Goal: Information Seeking & Learning: Learn about a topic

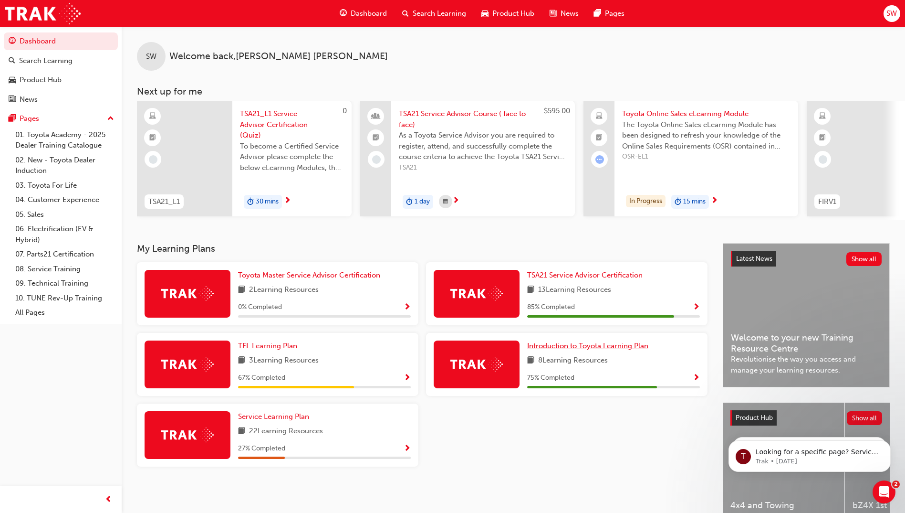
click at [631, 350] on span "Introduction to Toyota Learning Plan" at bounding box center [587, 345] width 121 height 9
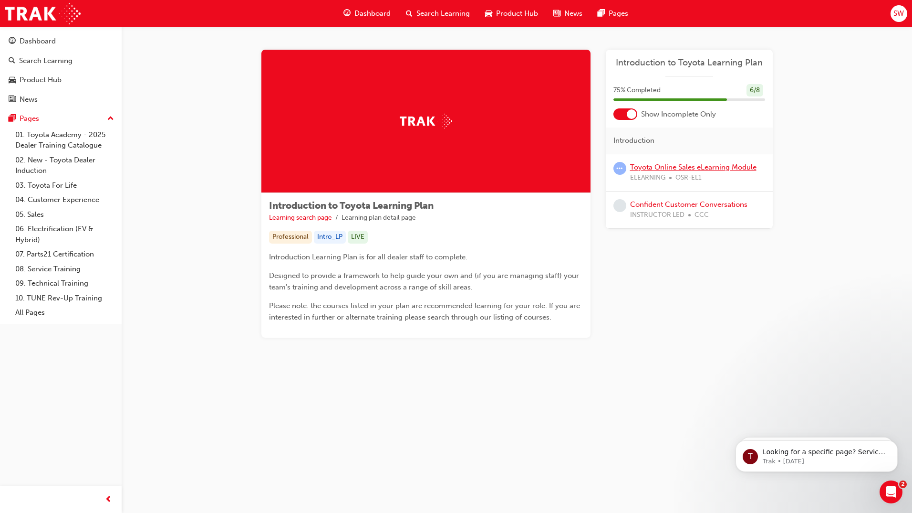
click at [718, 168] on link "Toyota Online Sales eLearning Module" at bounding box center [693, 167] width 126 height 9
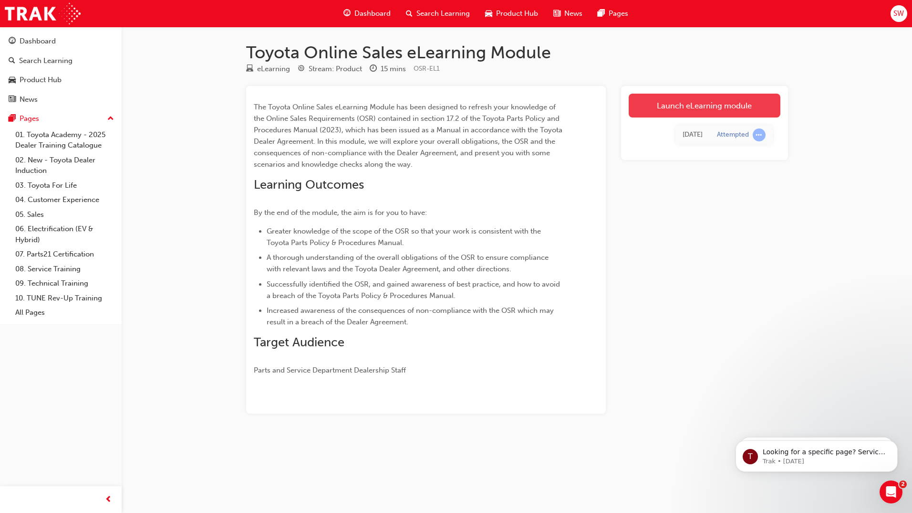
click at [758, 107] on link "Launch eLearning module" at bounding box center [705, 106] width 152 height 24
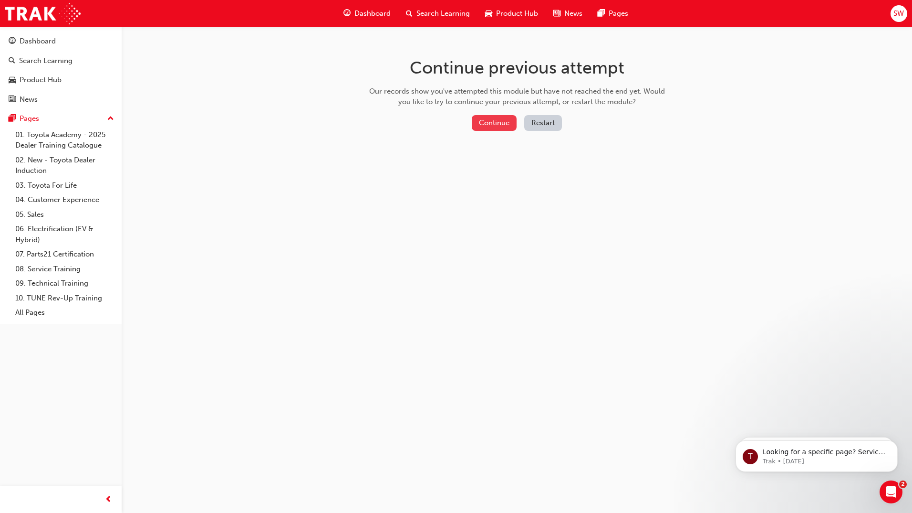
click at [491, 123] on button "Continue" at bounding box center [494, 123] width 45 height 16
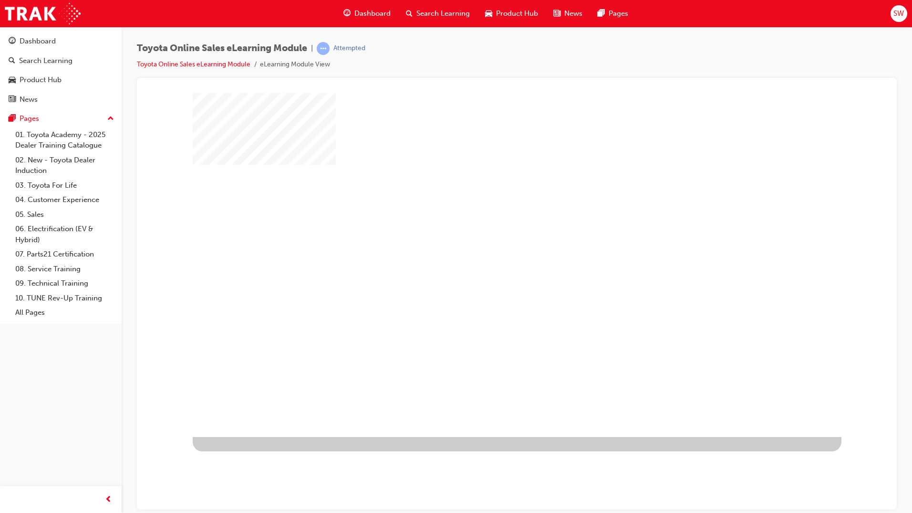
click at [490, 237] on div "play" at bounding box center [490, 237] width 0 height 0
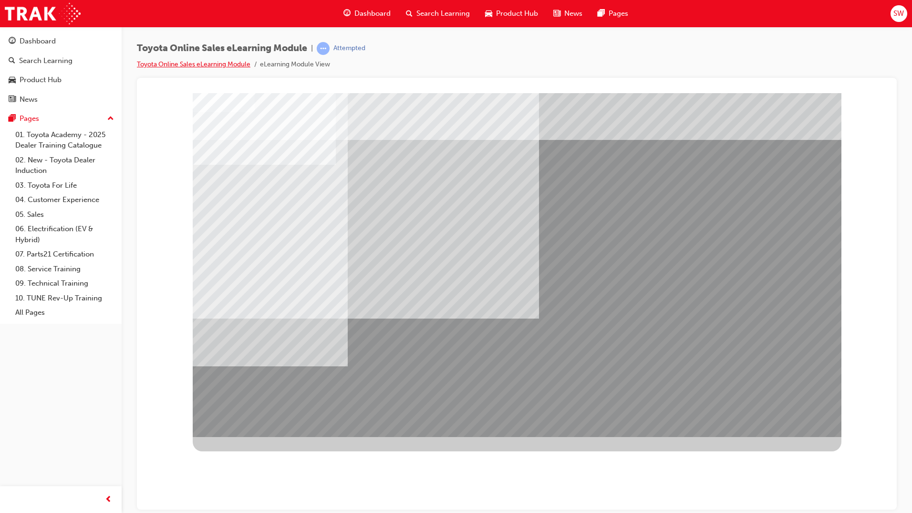
click at [232, 63] on link "Toyota Online Sales eLearning Module" at bounding box center [194, 64] width 114 height 8
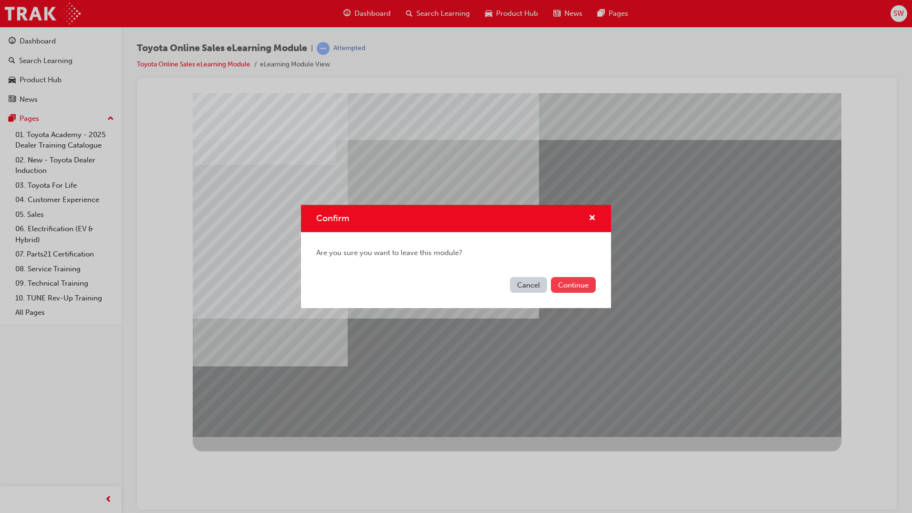
click at [569, 282] on button "Continue" at bounding box center [573, 285] width 45 height 16
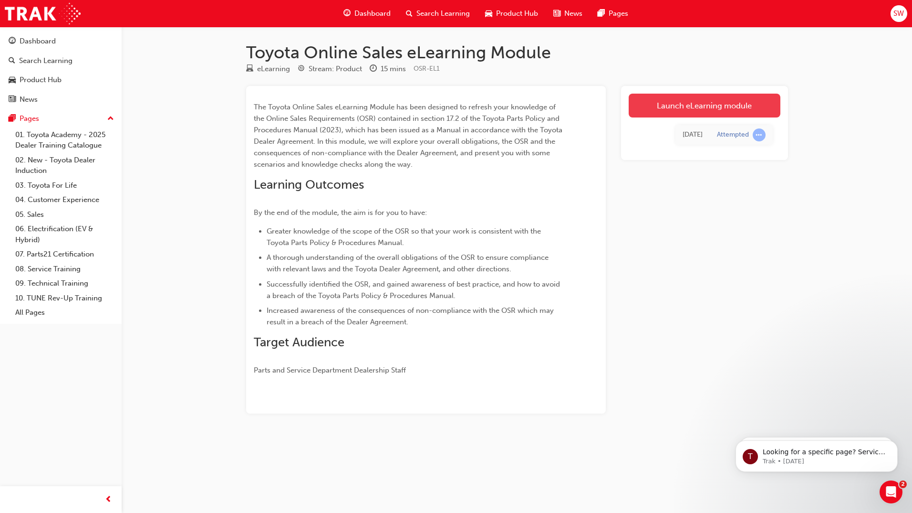
click at [742, 112] on link "Launch eLearning module" at bounding box center [705, 106] width 152 height 24
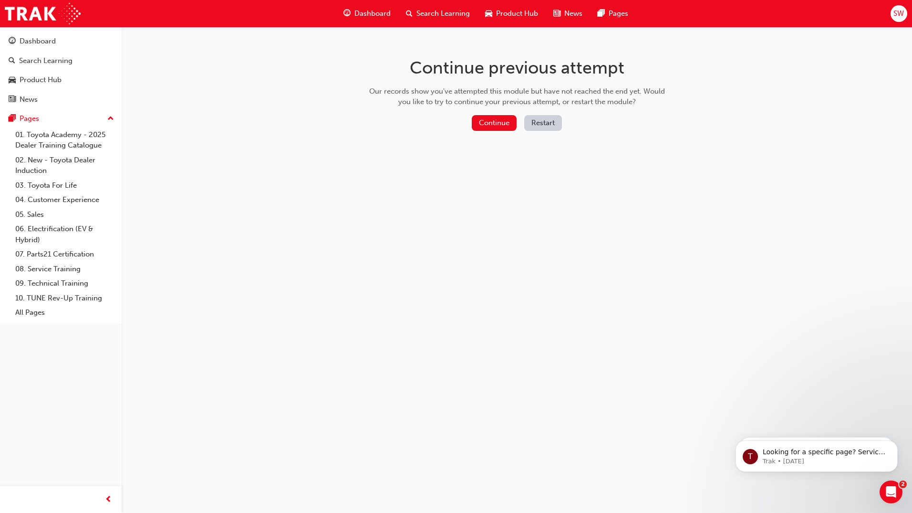
click at [563, 115] on div "Continue Restart" at bounding box center [517, 125] width 303 height 20
click at [552, 121] on button "Restart" at bounding box center [543, 123] width 38 height 16
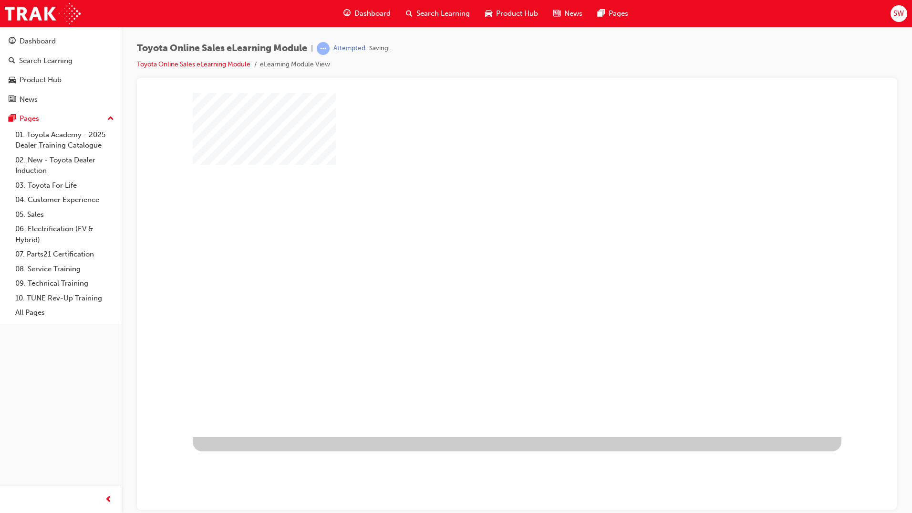
click at [552, 266] on div at bounding box center [517, 265] width 649 height 344
click at [490, 237] on div "play" at bounding box center [490, 237] width 0 height 0
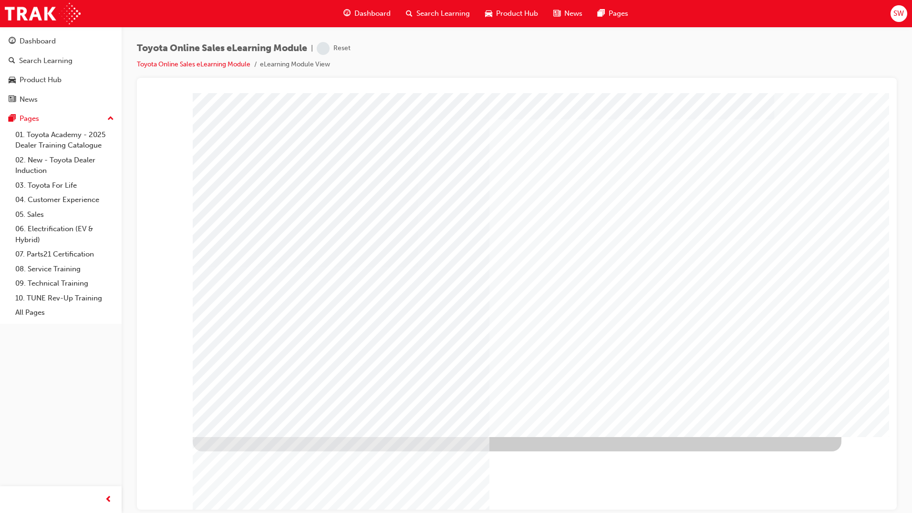
drag, startPoint x: 780, startPoint y: 383, endPoint x: 777, endPoint y: 388, distance: 6.2
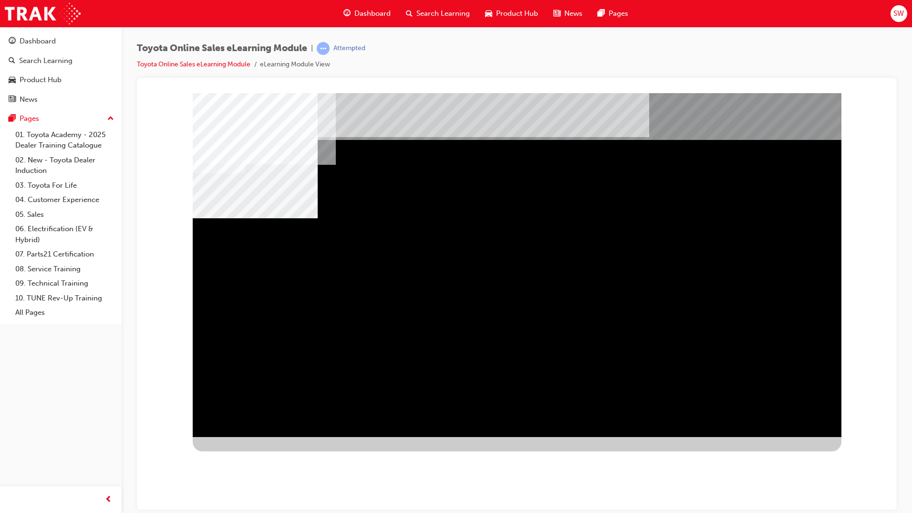
drag, startPoint x: 570, startPoint y: 262, endPoint x: 615, endPoint y: 257, distance: 45.2
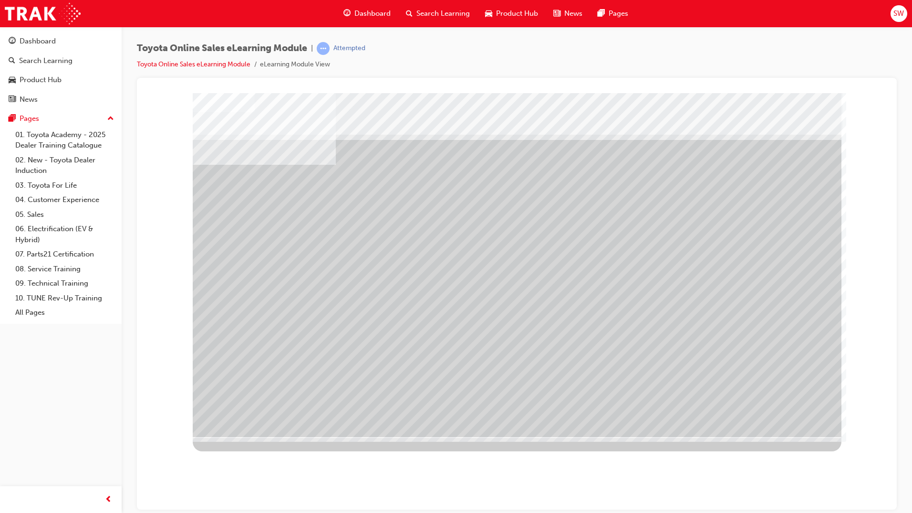
drag, startPoint x: 371, startPoint y: 328, endPoint x: 371, endPoint y: 321, distance: 7.2
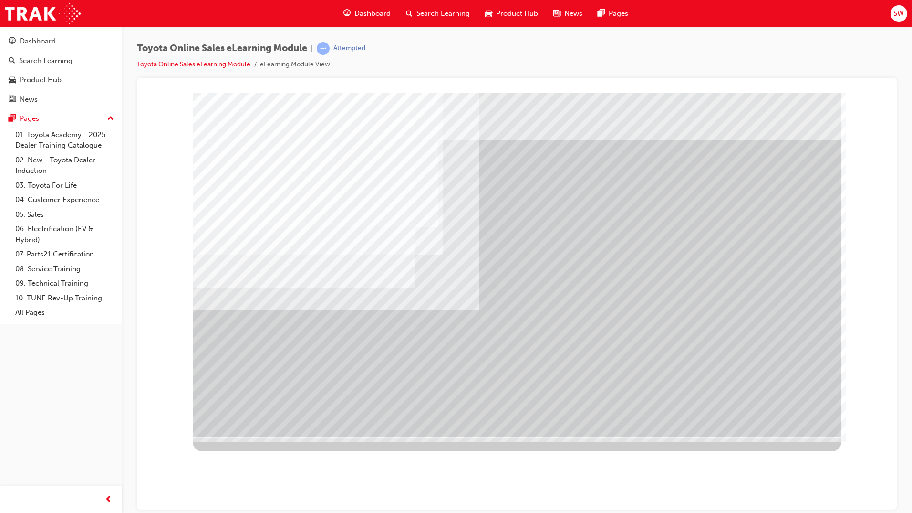
drag, startPoint x: 692, startPoint y: 292, endPoint x: 706, endPoint y: 322, distance: 32.7
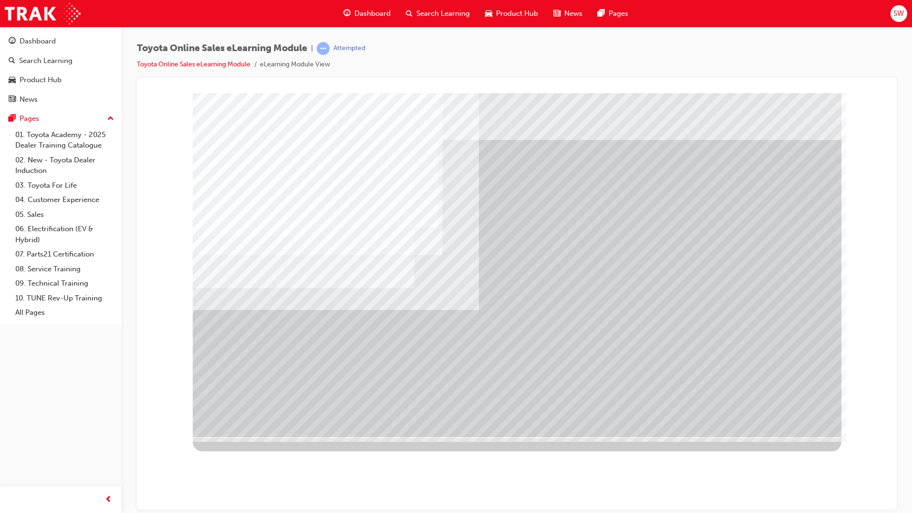
drag, startPoint x: 795, startPoint y: 401, endPoint x: 799, endPoint y: 419, distance: 18.0
click at [796, 408] on div "multistate" at bounding box center [517, 265] width 649 height 344
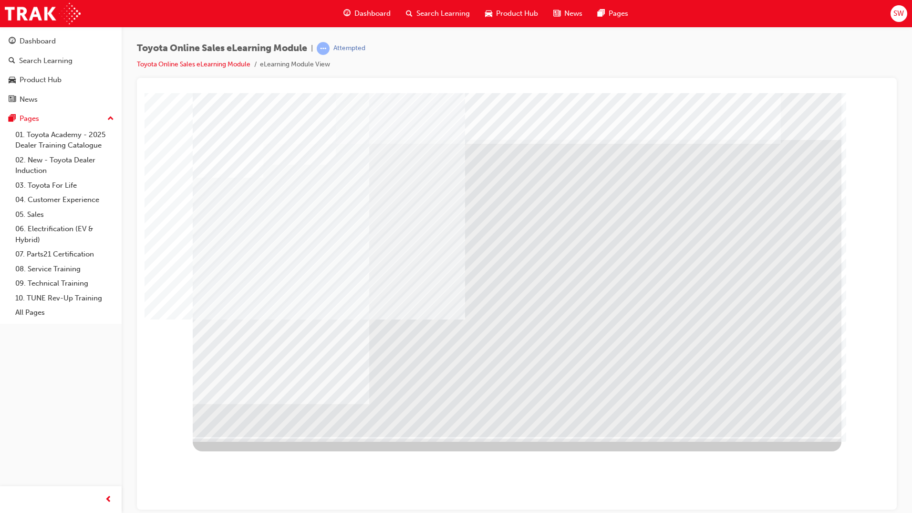
drag, startPoint x: 429, startPoint y: 331, endPoint x: 708, endPoint y: 368, distance: 282.1
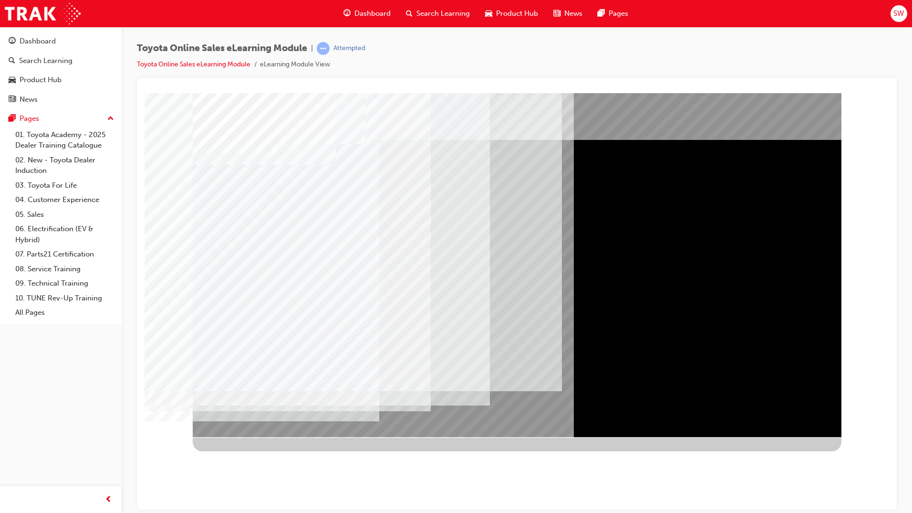
drag, startPoint x: 240, startPoint y: 266, endPoint x: 265, endPoint y: 277, distance: 28.0
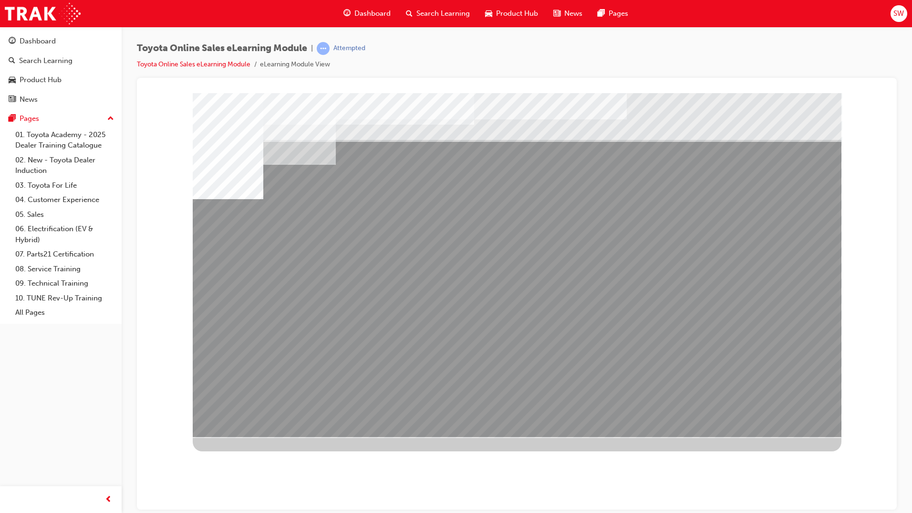
drag, startPoint x: 251, startPoint y: 334, endPoint x: 274, endPoint y: 335, distance: 23.0
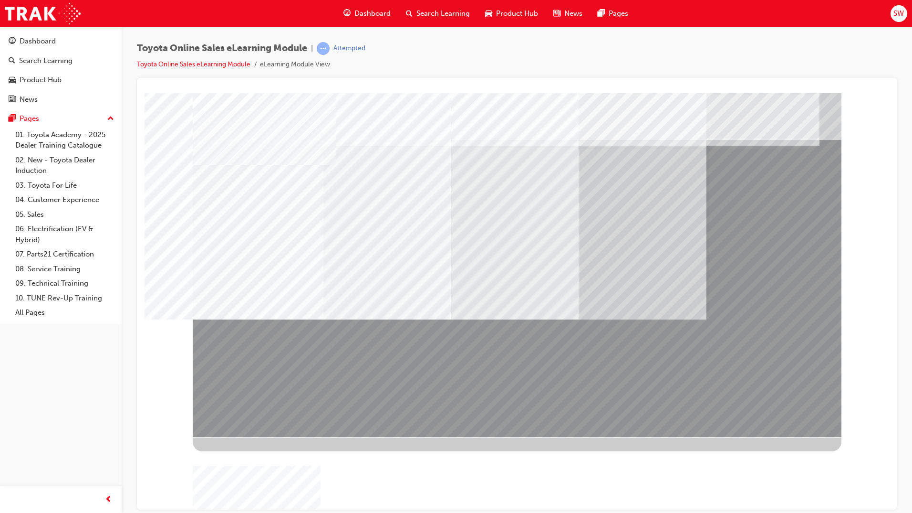
click at [844, 68] on div "Toyota Online Sales eLearning Module | Attempted Toyota Online Sales eLearning …" at bounding box center [517, 60] width 760 height 36
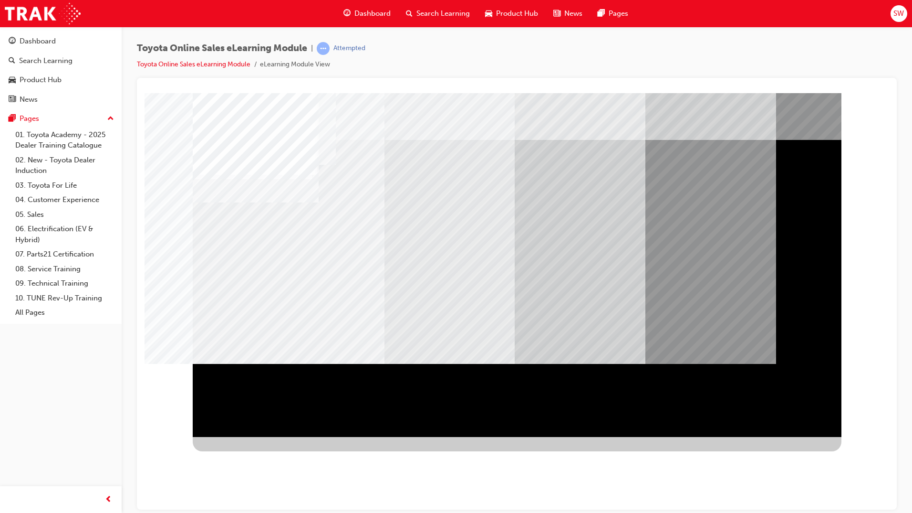
click at [814, 436] on div at bounding box center [517, 272] width 649 height 358
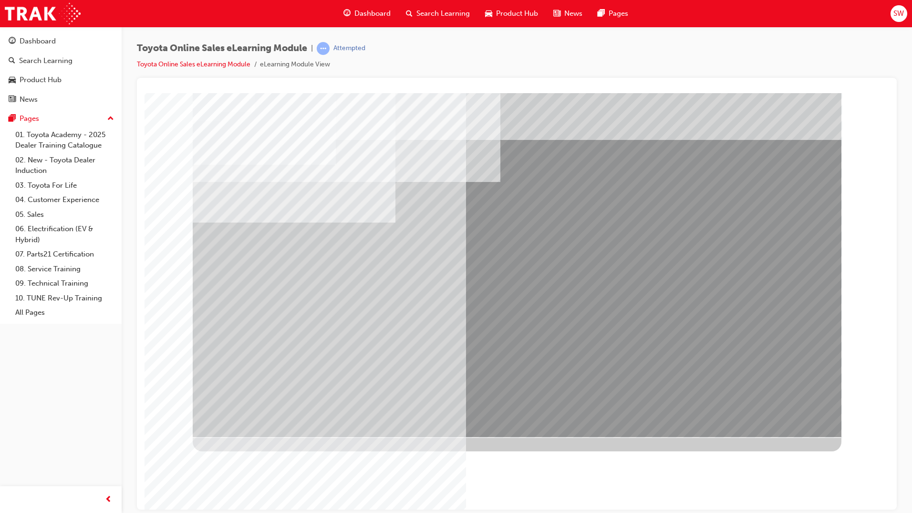
drag, startPoint x: 264, startPoint y: 322, endPoint x: 307, endPoint y: 316, distance: 43.4
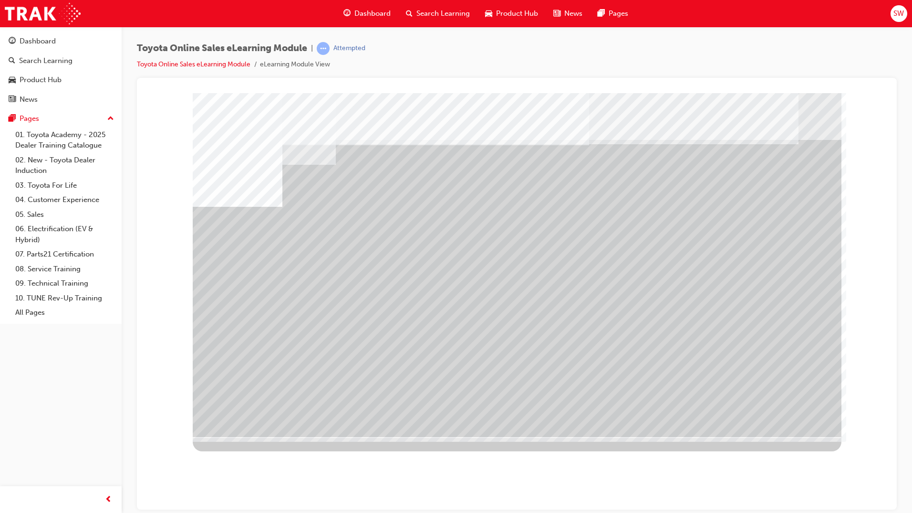
drag, startPoint x: 292, startPoint y: 342, endPoint x: 352, endPoint y: 347, distance: 60.8
drag, startPoint x: 380, startPoint y: 349, endPoint x: 408, endPoint y: 348, distance: 27.7
drag, startPoint x: 444, startPoint y: 342, endPoint x: 544, endPoint y: 345, distance: 100.7
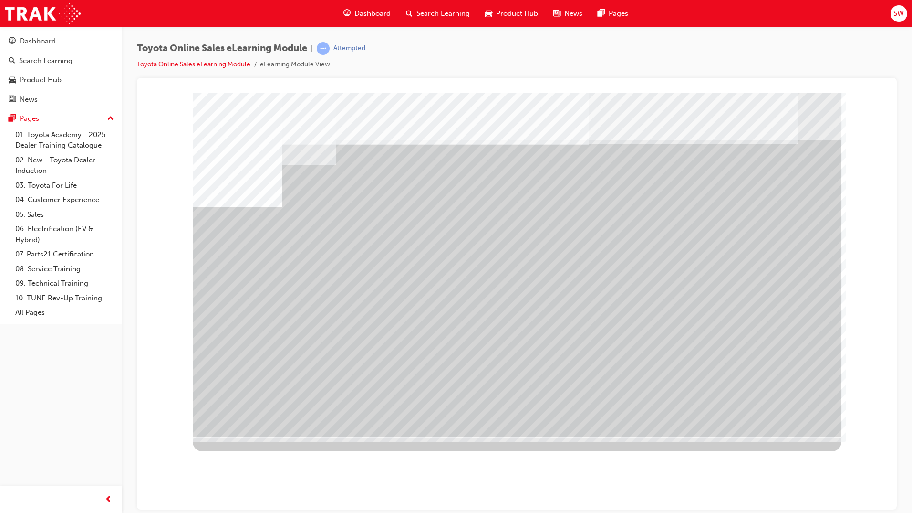
drag, startPoint x: 573, startPoint y: 345, endPoint x: 580, endPoint y: 347, distance: 7.9
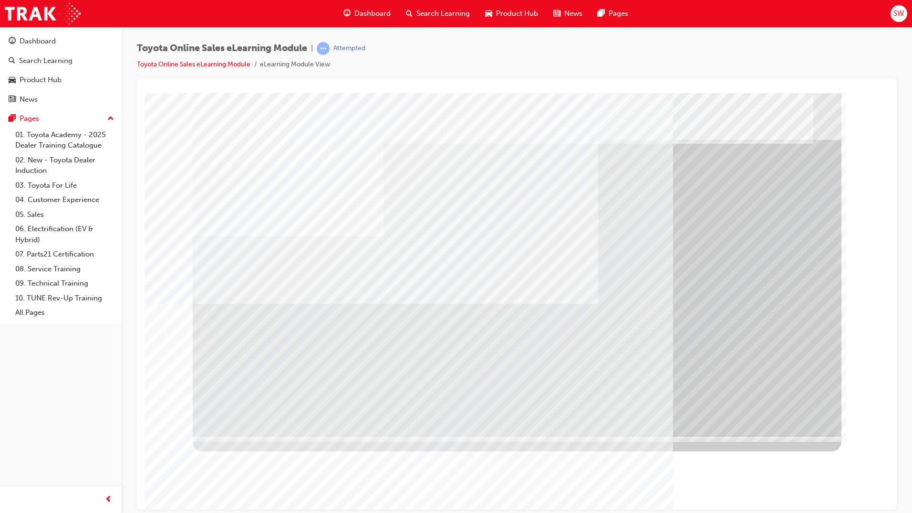
drag, startPoint x: 790, startPoint y: 372, endPoint x: 762, endPoint y: 377, distance: 28.7
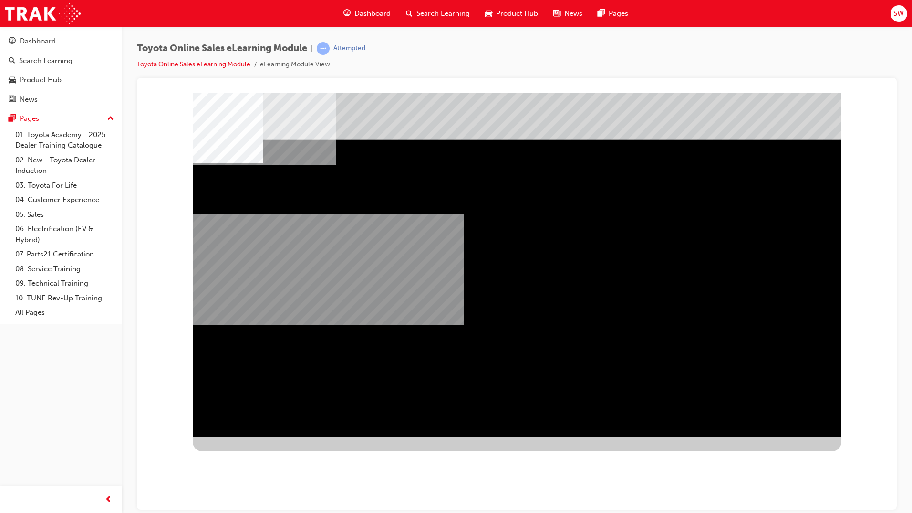
drag, startPoint x: 514, startPoint y: 414, endPoint x: 569, endPoint y: 400, distance: 57.1
click at [628, 268] on div "multistate" at bounding box center [517, 265] width 649 height 344
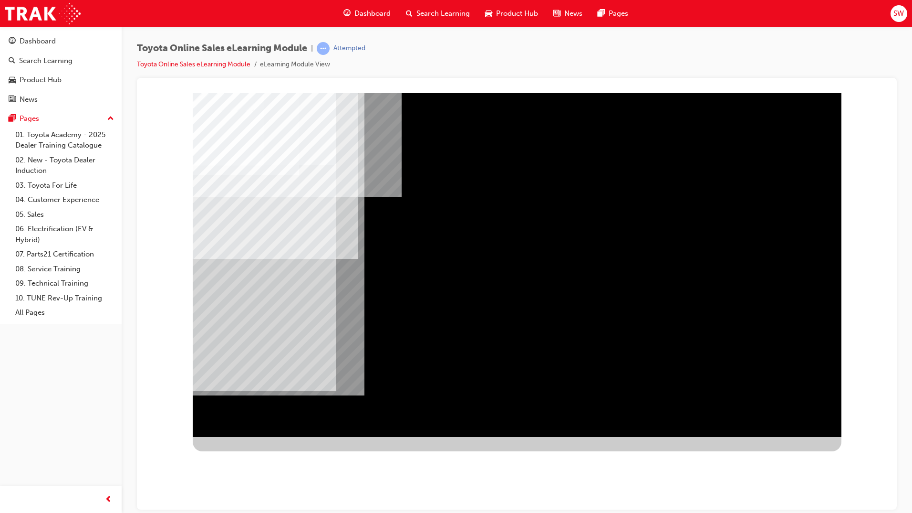
drag, startPoint x: 768, startPoint y: 412, endPoint x: 748, endPoint y: 400, distance: 23.3
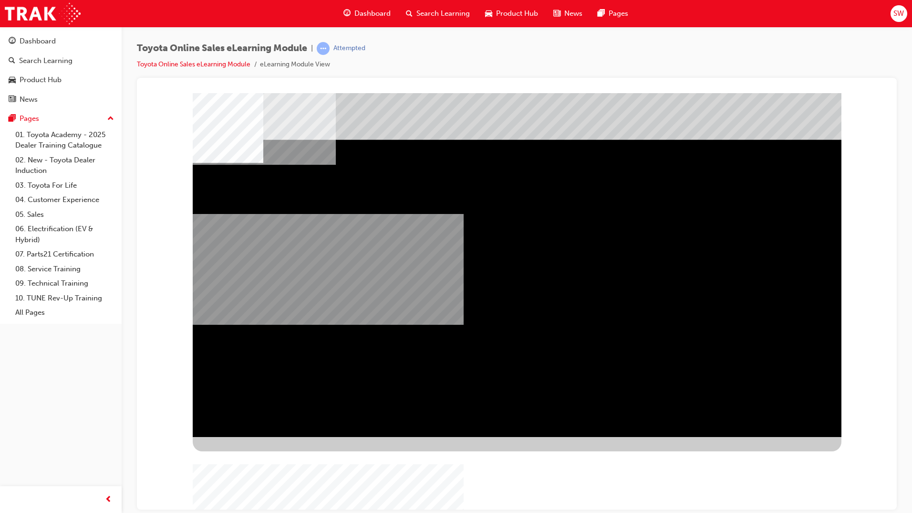
drag, startPoint x: 370, startPoint y: 276, endPoint x: 380, endPoint y: 258, distance: 20.5
click at [378, 269] on div "multistate" at bounding box center [517, 265] width 649 height 344
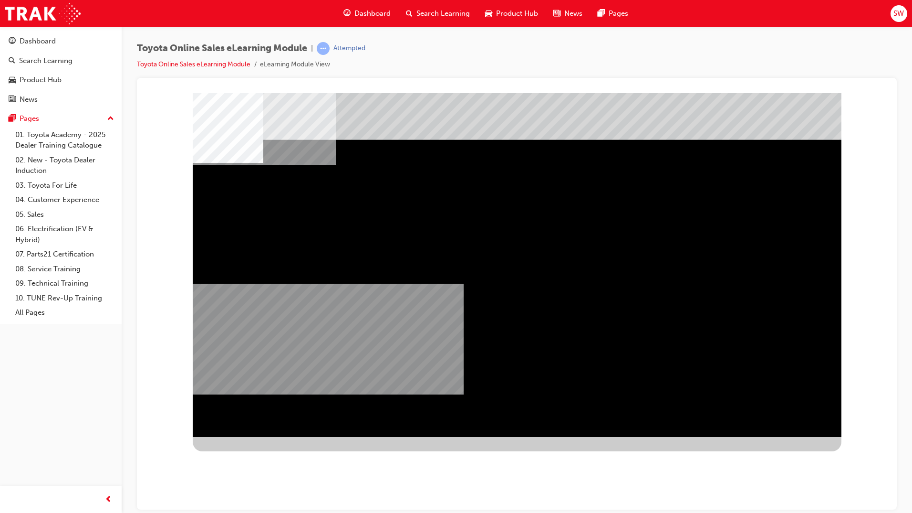
drag, startPoint x: 807, startPoint y: 226, endPoint x: 778, endPoint y: 252, distance: 39.2
click at [778, 252] on div "multistate" at bounding box center [517, 265] width 649 height 344
drag, startPoint x: 778, startPoint y: 252, endPoint x: 640, endPoint y: 350, distance: 169.1
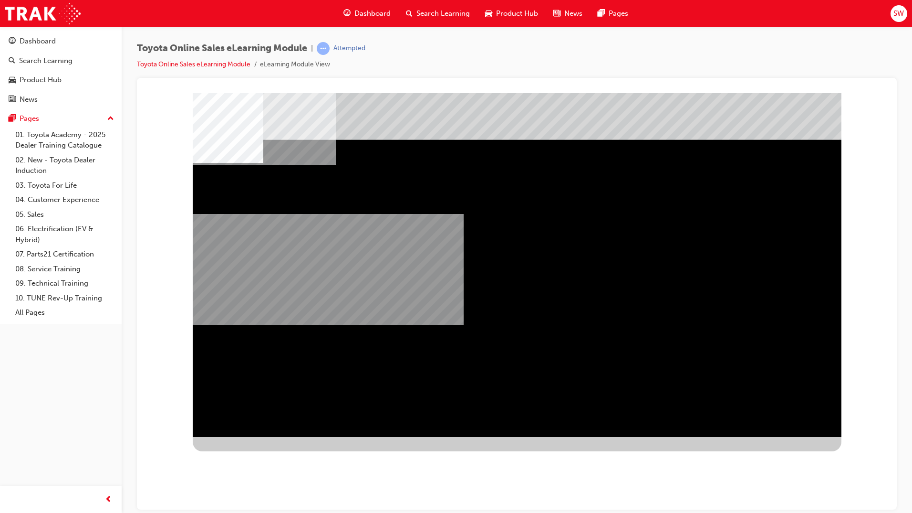
drag, startPoint x: 249, startPoint y: 406, endPoint x: 257, endPoint y: 405, distance: 7.7
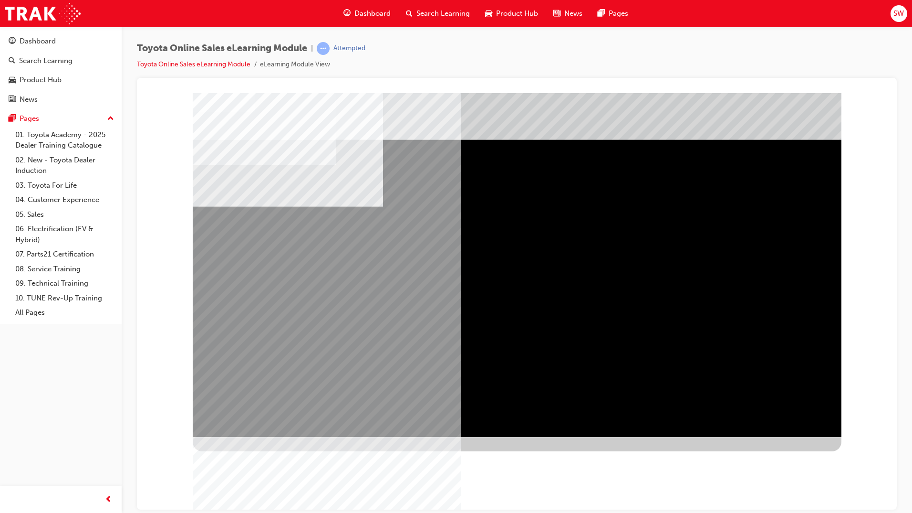
drag, startPoint x: 701, startPoint y: 251, endPoint x: 706, endPoint y: 256, distance: 7.4
click at [794, 402] on div "multistate" at bounding box center [517, 265] width 649 height 344
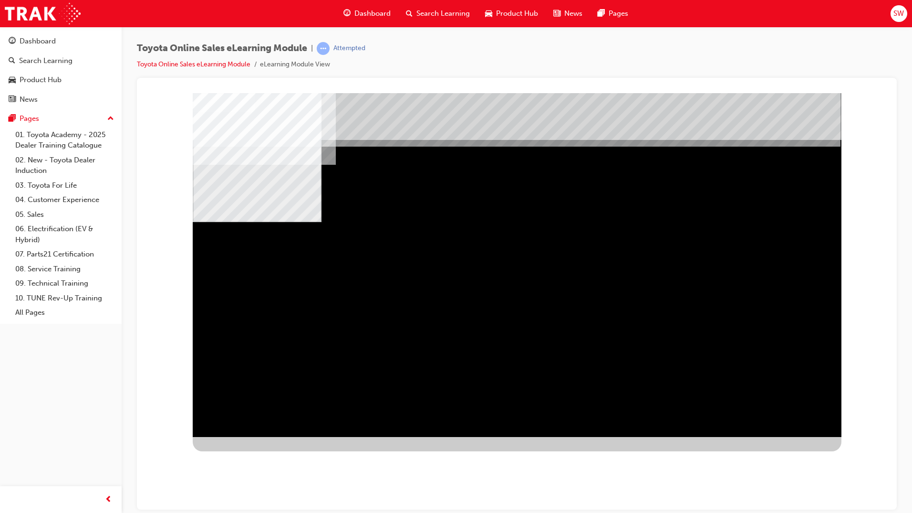
drag, startPoint x: 691, startPoint y: 276, endPoint x: 700, endPoint y: 274, distance: 9.4
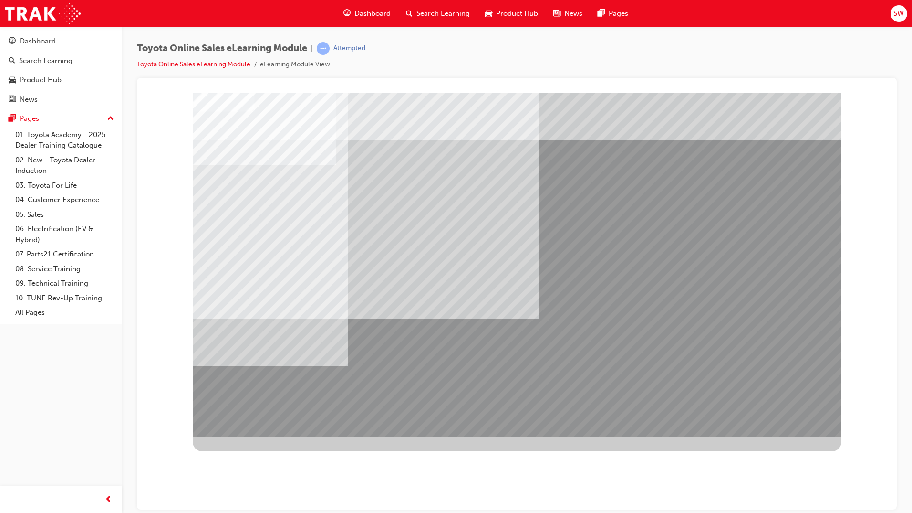
drag, startPoint x: 773, startPoint y: 420, endPoint x: 769, endPoint y: 409, distance: 11.2
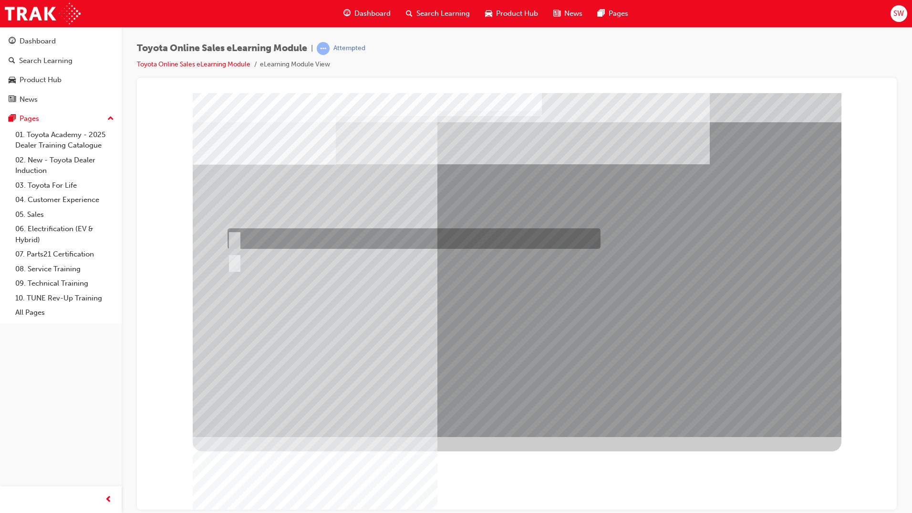
drag, startPoint x: 226, startPoint y: 229, endPoint x: 240, endPoint y: 242, distance: 18.9
click at [234, 238] on div at bounding box center [411, 238] width 373 height 21
radio input "true"
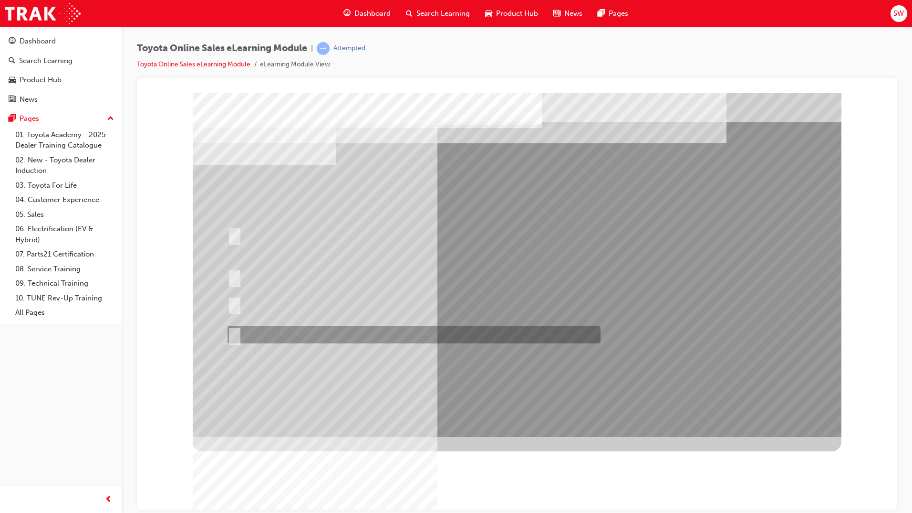
click at [236, 338] on input "It must be TMCA approved Dealer name." at bounding box center [233, 334] width 10 height 10
radio input "true"
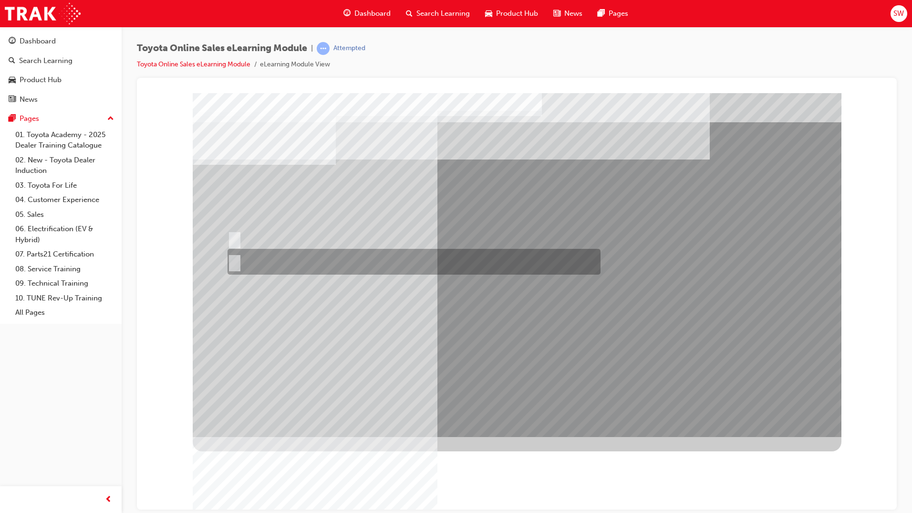
drag, startPoint x: 239, startPoint y: 254, endPoint x: 407, endPoint y: 293, distance: 172.3
click at [240, 254] on div at bounding box center [411, 262] width 373 height 26
radio input "true"
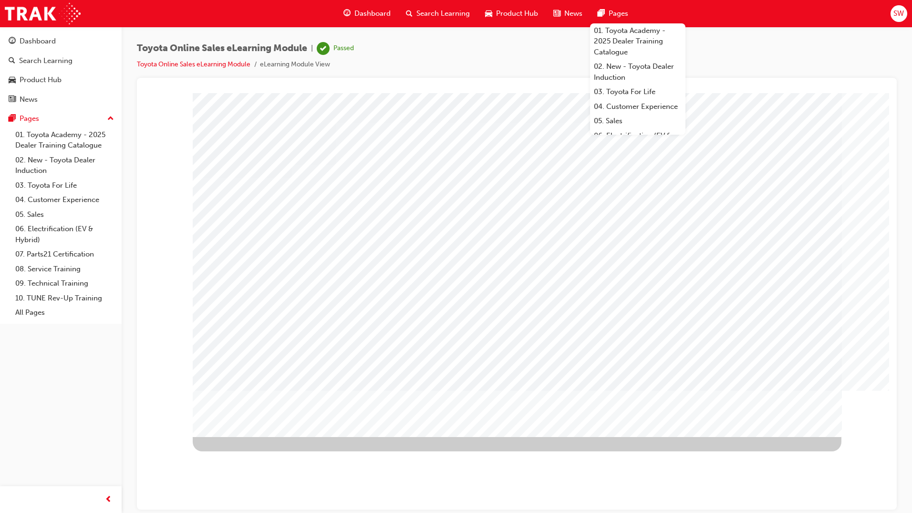
click at [371, 12] on span "Dashboard" at bounding box center [373, 13] width 36 height 11
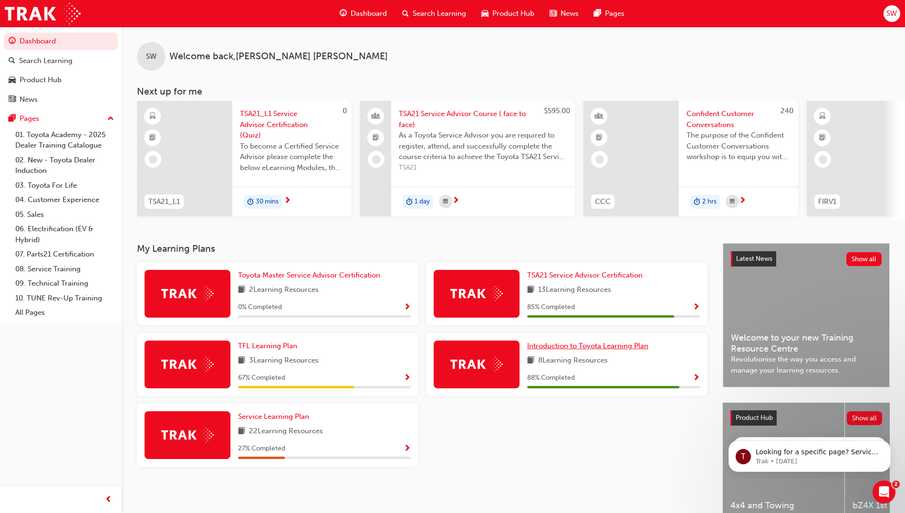
click at [635, 349] on span "Introduction to Toyota Learning Plan" at bounding box center [587, 345] width 121 height 9
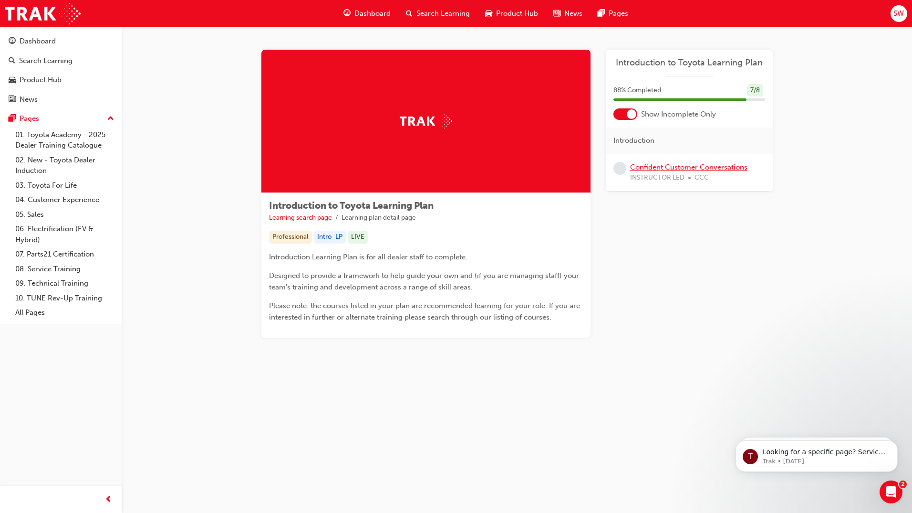
click at [726, 168] on link "Confident Customer Conversations" at bounding box center [688, 167] width 117 height 9
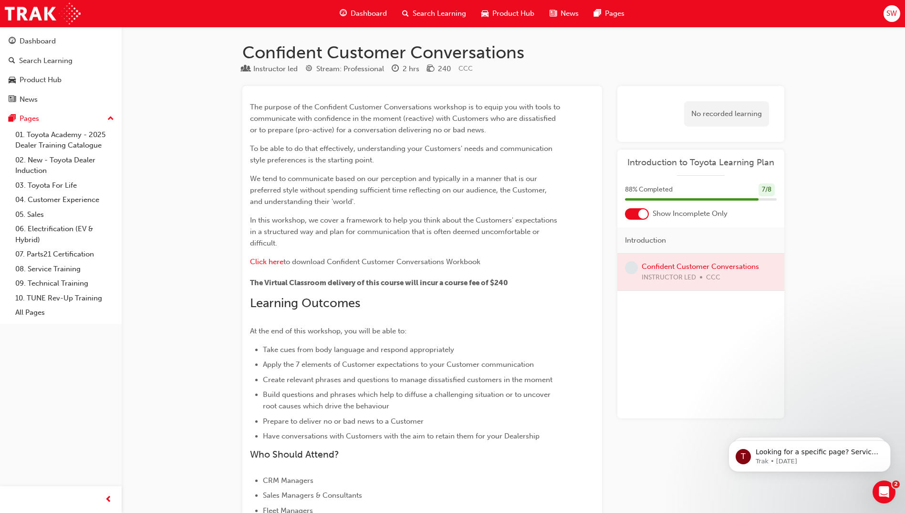
click at [382, 10] on span "Dashboard" at bounding box center [369, 13] width 36 height 11
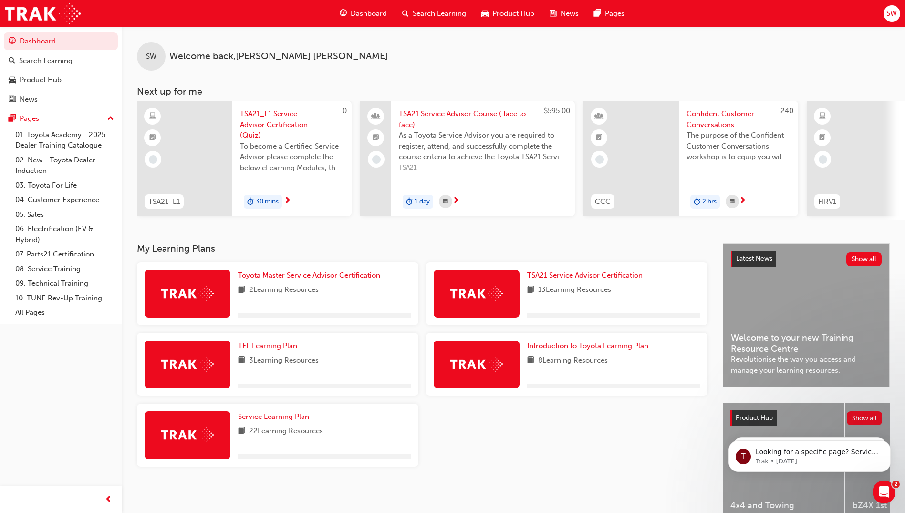
click at [559, 273] on link "TSA21 Service Advisor Certification" at bounding box center [586, 275] width 119 height 11
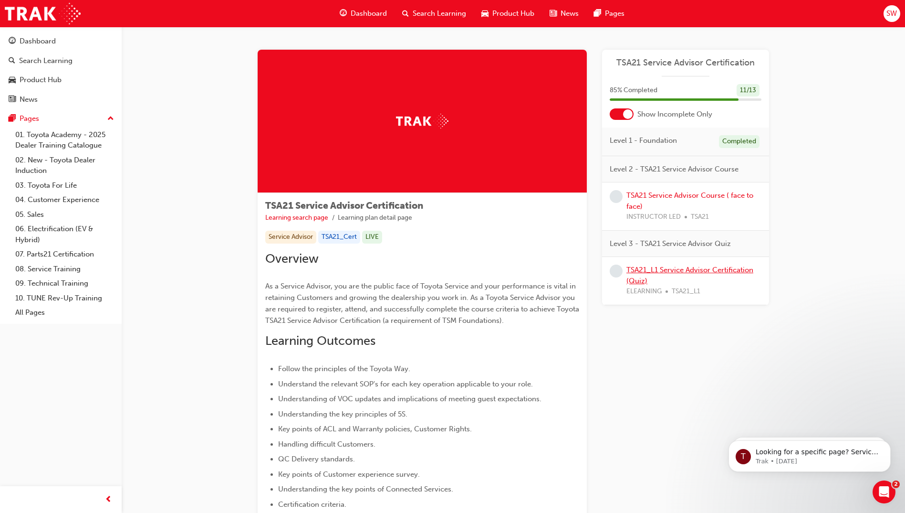
click at [718, 270] on link "TSA21_L1 Service Advisor Certification (Quiz)" at bounding box center [690, 275] width 127 height 20
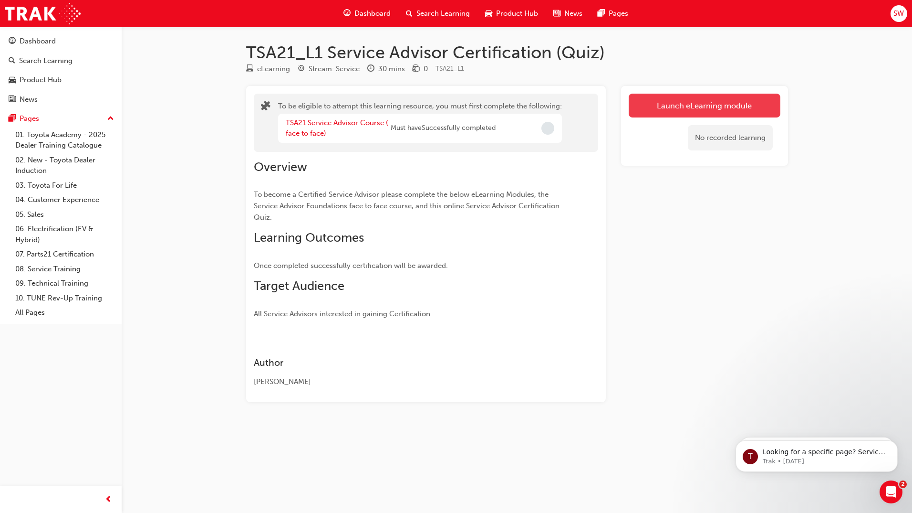
click at [659, 110] on button "Launch eLearning module" at bounding box center [705, 106] width 152 height 24
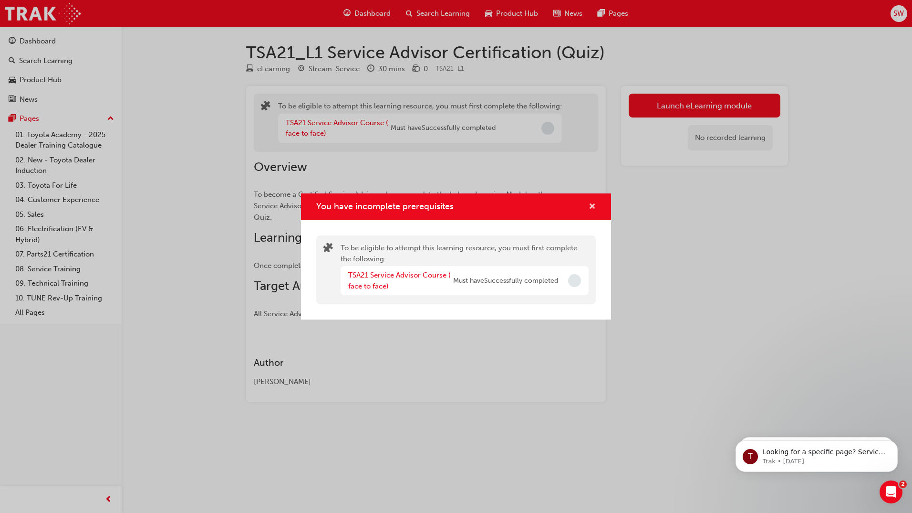
click at [593, 206] on span "cross-icon" at bounding box center [592, 207] width 7 height 9
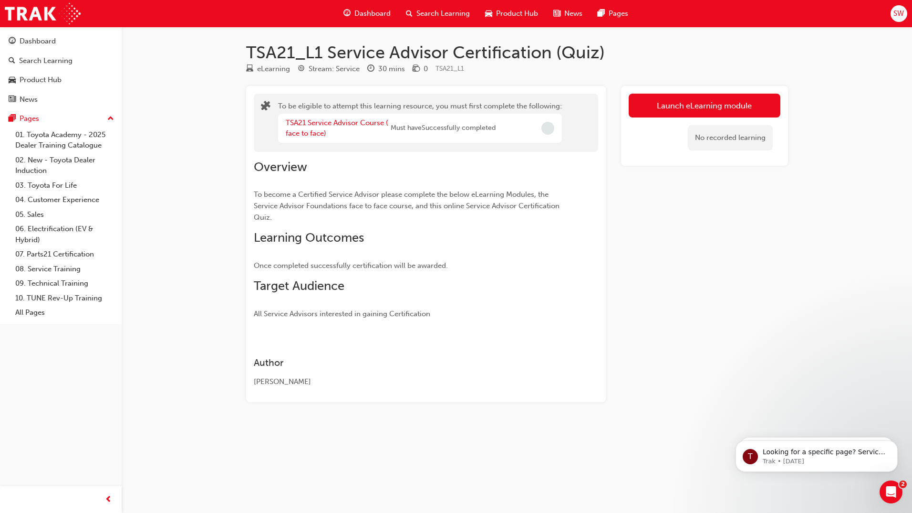
click at [361, 18] on span "Dashboard" at bounding box center [373, 13] width 36 height 11
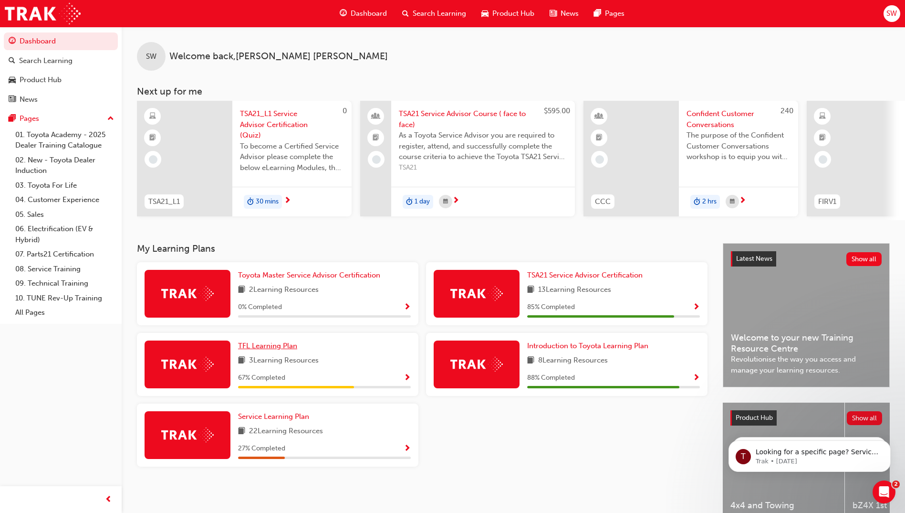
click at [281, 350] on span "TFL Learning Plan" at bounding box center [267, 345] width 59 height 9
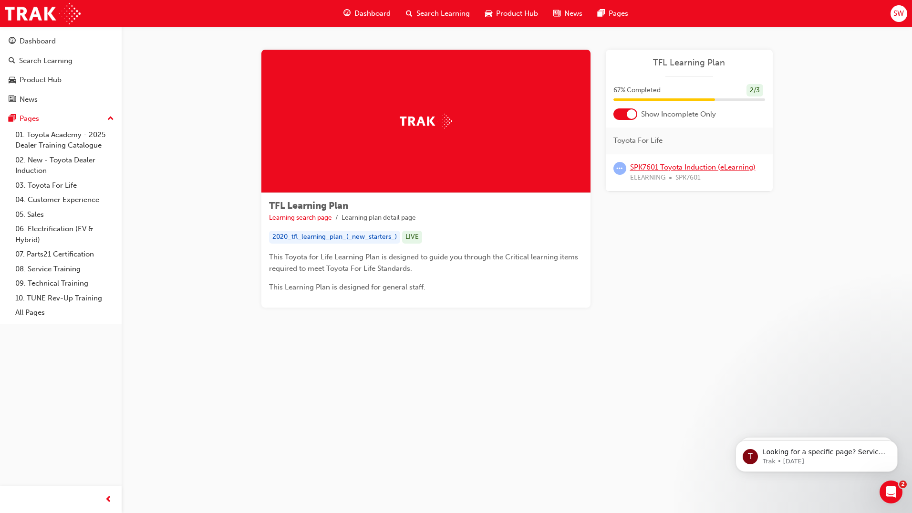
click at [738, 163] on link "SPK7601 Toyota Induction (eLearning)" at bounding box center [693, 167] width 126 height 9
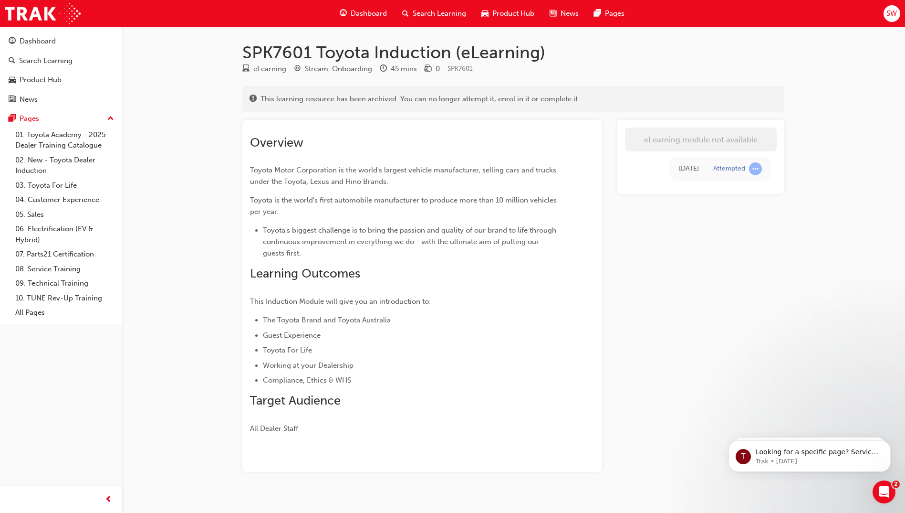
click at [369, 14] on span "Dashboard" at bounding box center [369, 13] width 36 height 11
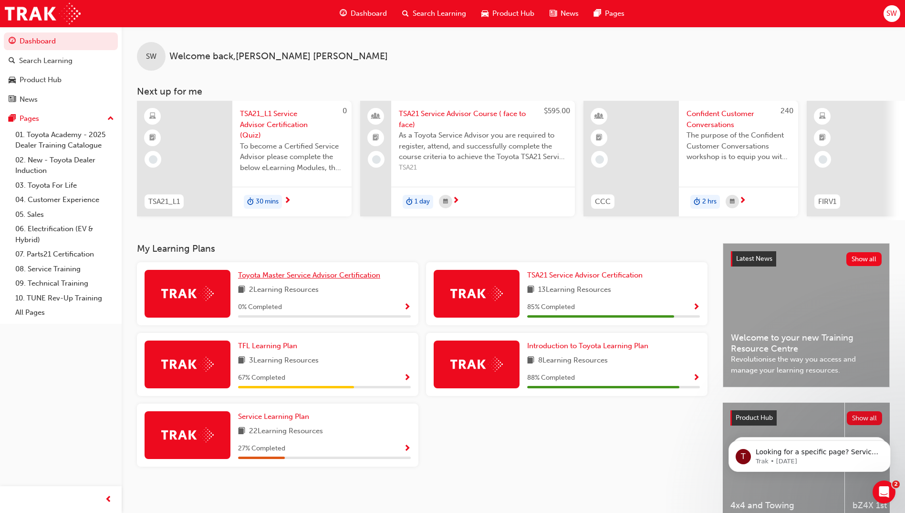
click at [313, 278] on span "Toyota Master Service Advisor Certification" at bounding box center [309, 275] width 142 height 9
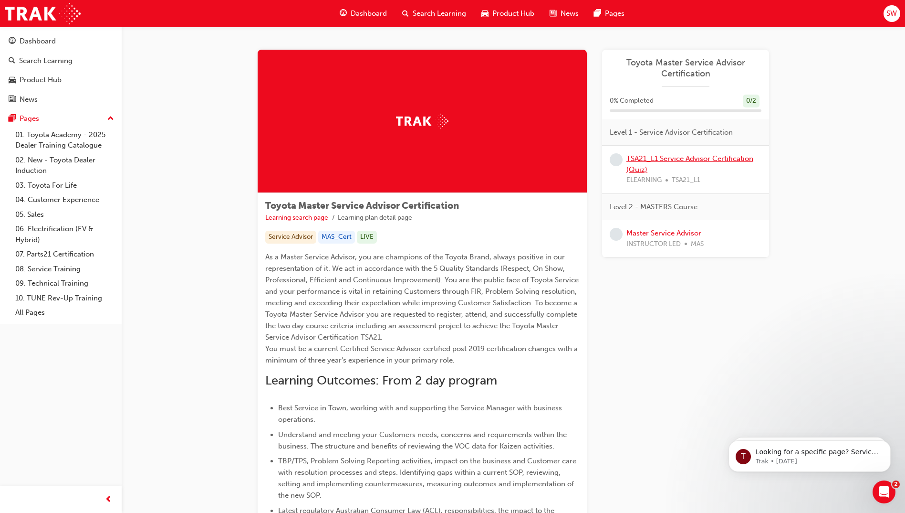
click at [718, 160] on link "TSA21_L1 Service Advisor Certification (Quiz)" at bounding box center [690, 164] width 127 height 20
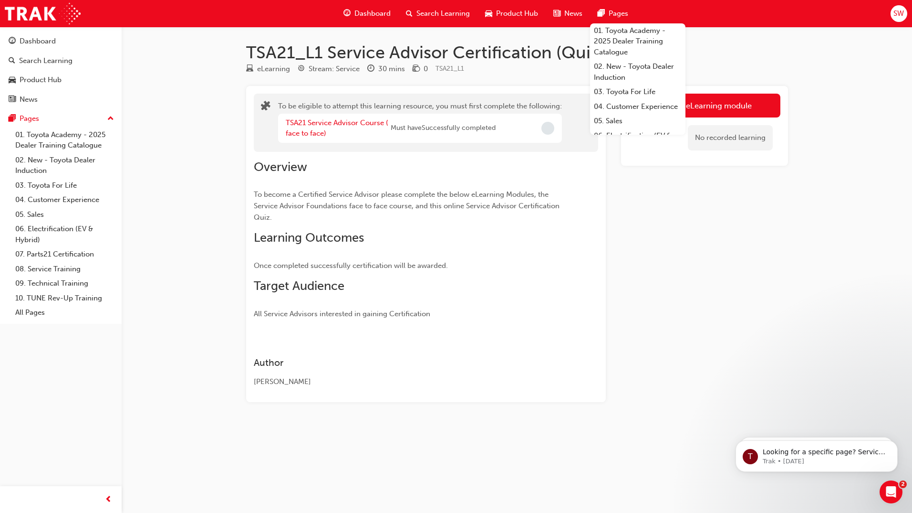
click at [366, 14] on span "Dashboard" at bounding box center [373, 13] width 36 height 11
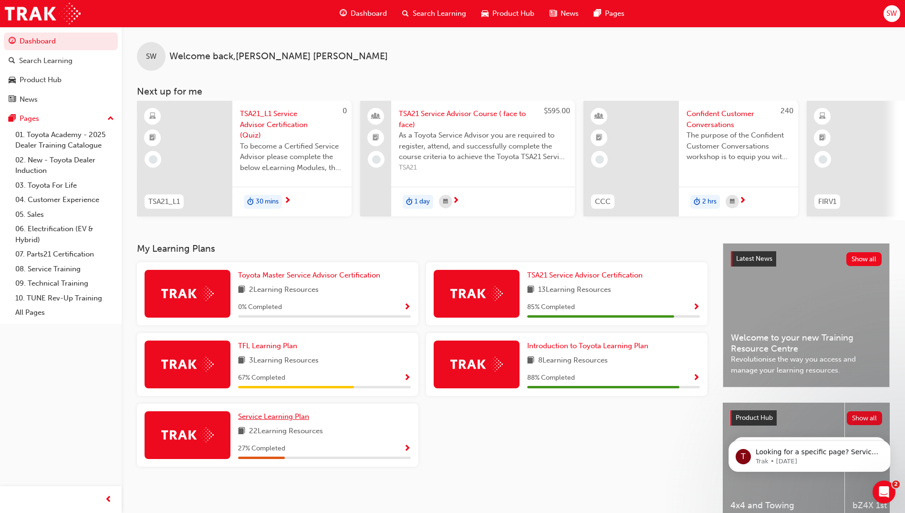
drag, startPoint x: 290, startPoint y: 418, endPoint x: 562, endPoint y: 356, distance: 278.4
click at [291, 418] on span "Service Learning Plan" at bounding box center [273, 416] width 71 height 9
